Goal: Transaction & Acquisition: Purchase product/service

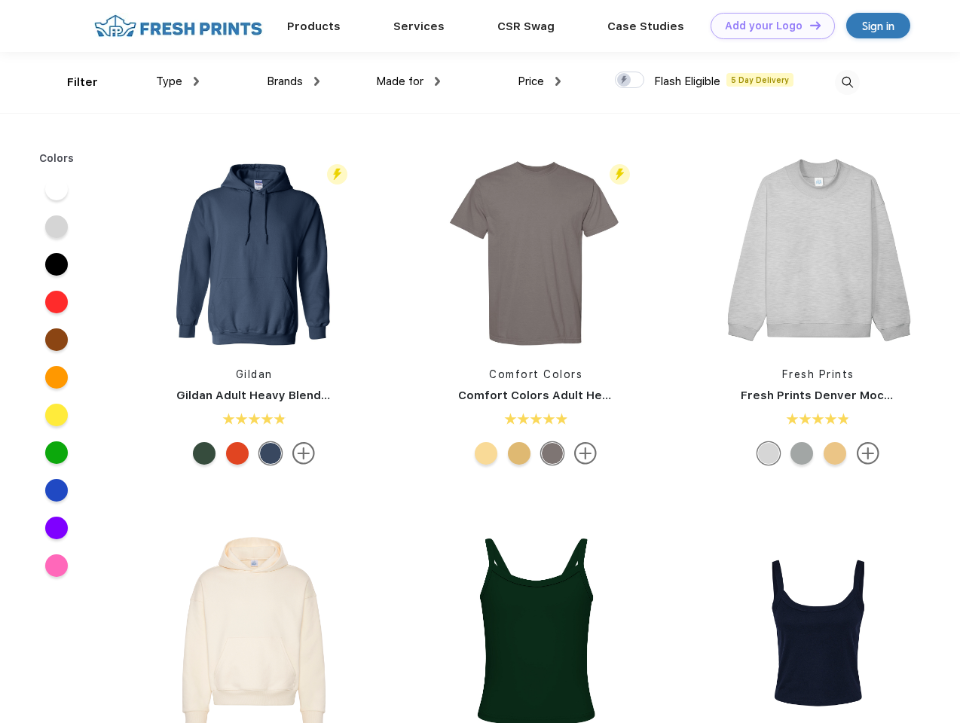
scroll to position [1, 0]
click at [767, 26] on link "Add your Logo Design Tool" at bounding box center [773, 26] width 124 height 26
click at [0, 0] on div "Design Tool" at bounding box center [0, 0] width 0 height 0
click at [809, 25] on link "Add your Logo Design Tool" at bounding box center [773, 26] width 124 height 26
click at [72, 82] on div "Filter" at bounding box center [82, 82] width 31 height 17
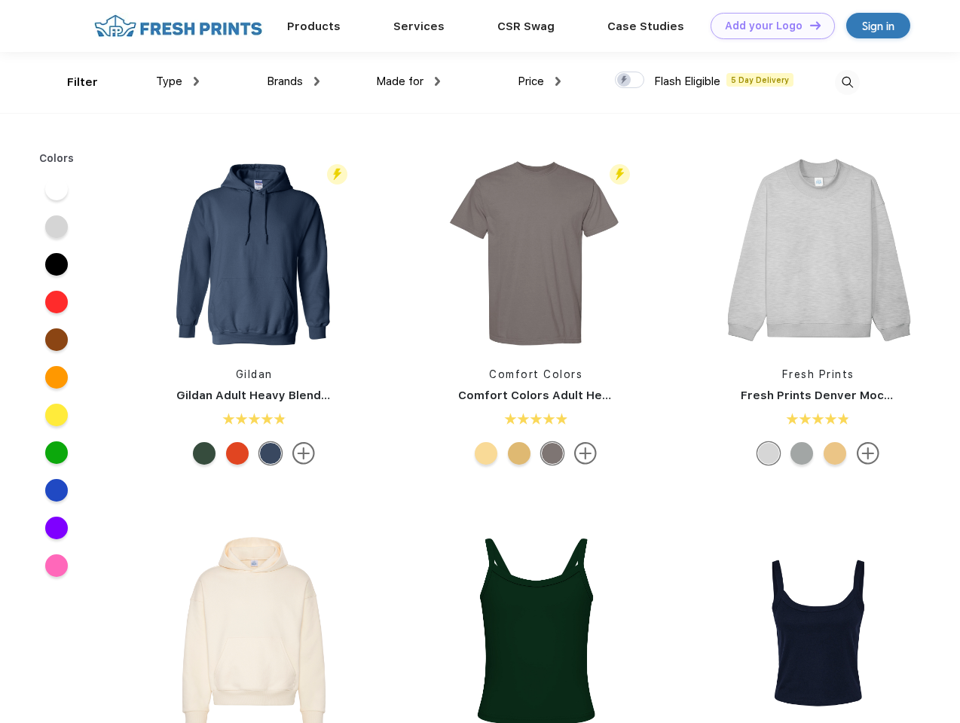
click at [178, 81] on span "Type" at bounding box center [169, 82] width 26 height 14
click at [293, 81] on span "Brands" at bounding box center [285, 82] width 36 height 14
click at [408, 81] on span "Made for" at bounding box center [399, 82] width 47 height 14
click at [540, 81] on span "Price" at bounding box center [531, 82] width 26 height 14
click at [630, 81] on div at bounding box center [629, 80] width 29 height 17
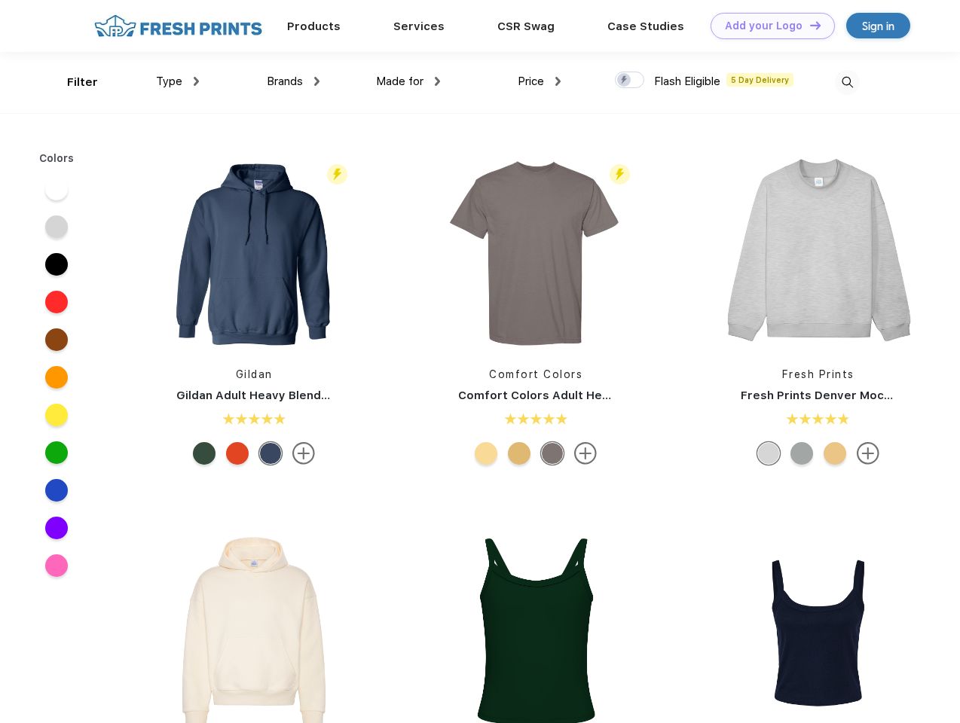
click at [625, 81] on input "checkbox" at bounding box center [620, 76] width 10 height 10
click at [847, 82] on img at bounding box center [847, 82] width 25 height 25
